Goal: Check status: Check status

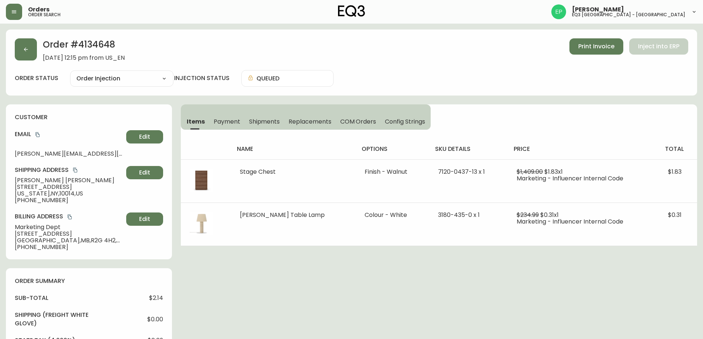
select select "ORDER_INJECTION"
click at [13, 13] on icon "button" at bounding box center [14, 11] width 4 height 3
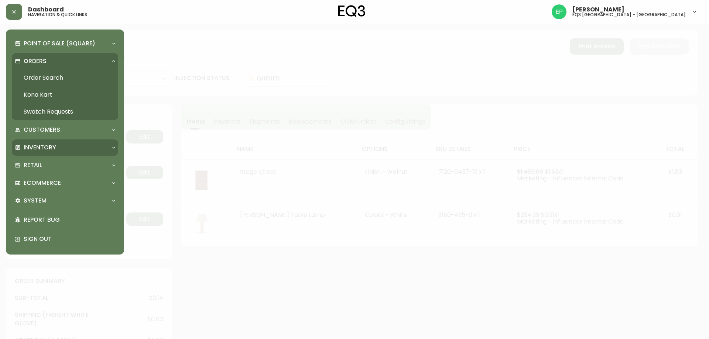
click at [37, 147] on p "Inventory" at bounding box center [40, 148] width 32 height 8
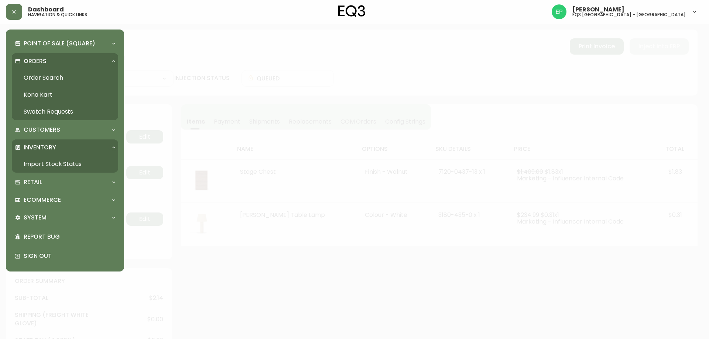
click at [37, 162] on link "Import Stock Status" at bounding box center [65, 164] width 106 height 17
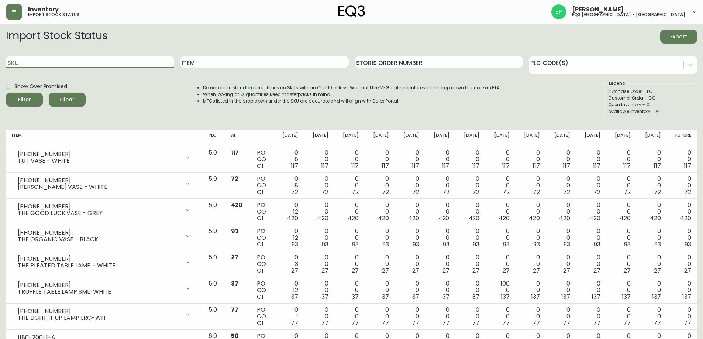
click at [113, 60] on input "SKU" at bounding box center [90, 62] width 168 height 12
paste input "[PHONE_NUMBER]"
type input "[PHONE_NUMBER]"
click at [6, 93] on button "Filter" at bounding box center [24, 100] width 37 height 14
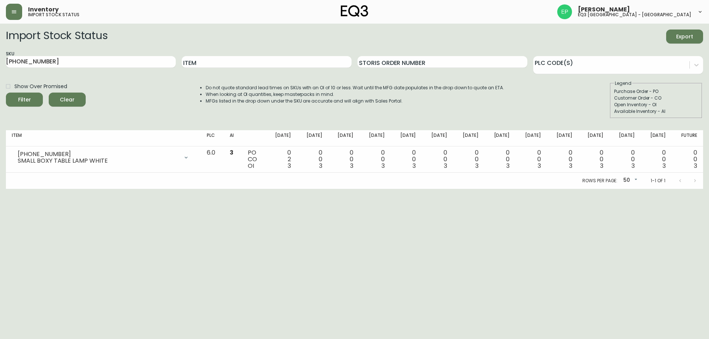
click at [75, 189] on html "Inventory import stock status [PERSON_NAME] eq3 [GEOGRAPHIC_DATA] - [GEOGRAPHIC…" at bounding box center [354, 94] width 709 height 189
click at [10, 14] on button "button" at bounding box center [14, 12] width 16 height 16
